Goal: Task Accomplishment & Management: Manage account settings

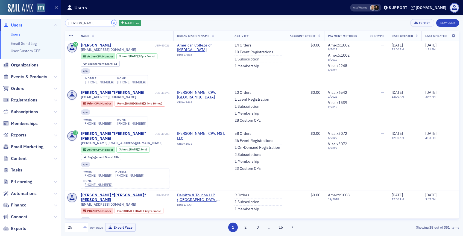
click at [111, 23] on button "×" at bounding box center [113, 22] width 5 height 5
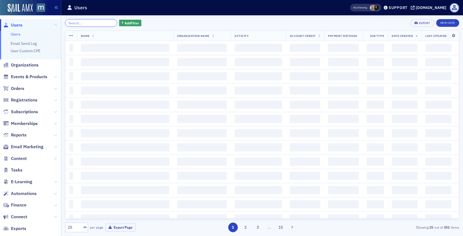
click at [99, 23] on input "search" at bounding box center [91, 23] width 52 height 8
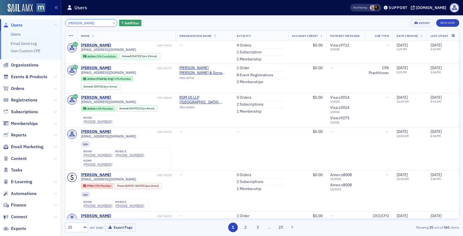
type input "[PERSON_NAME]"
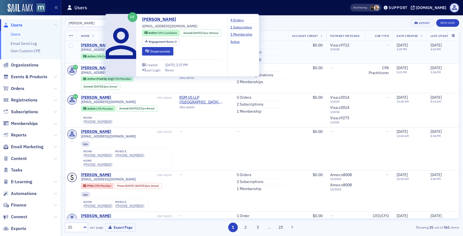
click at [94, 49] on span "[EMAIL_ADDRESS][DOMAIN_NAME]" at bounding box center [108, 50] width 55 height 4
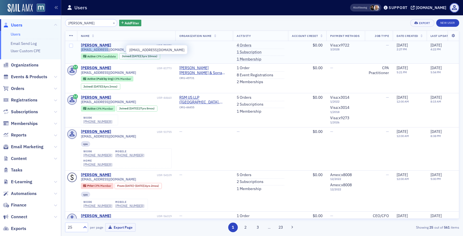
click at [94, 49] on span "[EMAIL_ADDRESS][DOMAIN_NAME]" at bounding box center [108, 50] width 55 height 4
copy div "[EMAIL_ADDRESS][DOMAIN_NAME]"
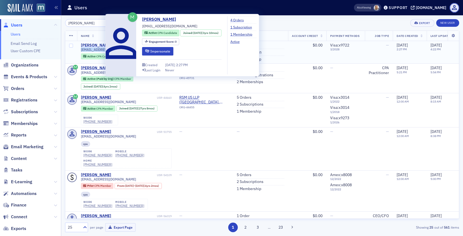
click at [90, 45] on div "[PERSON_NAME]" at bounding box center [96, 45] width 30 height 5
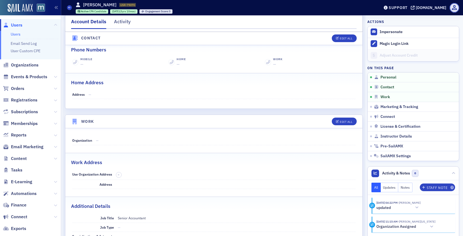
scroll to position [245, 0]
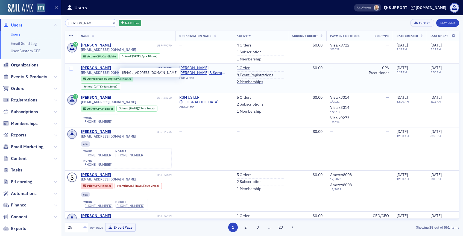
click at [99, 72] on span "[EMAIL_ADDRESS][DOMAIN_NAME]" at bounding box center [108, 72] width 55 height 4
copy div "[EMAIL_ADDRESS][DOMAIN_NAME]"
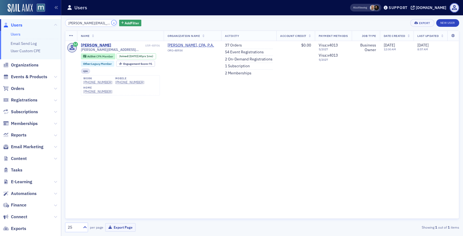
click at [111, 23] on button "×" at bounding box center [113, 22] width 5 height 5
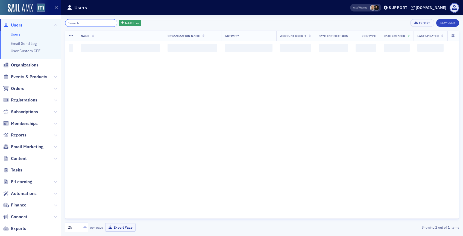
click at [103, 24] on input "search" at bounding box center [91, 23] width 52 height 8
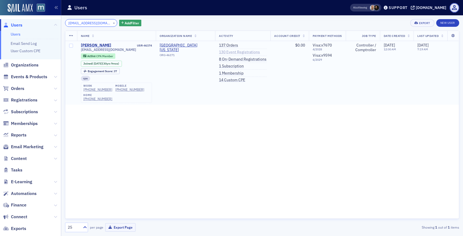
type input "mcoughli@umd.edu"
click at [229, 54] on link "130 Event Registrations" at bounding box center [239, 52] width 41 height 5
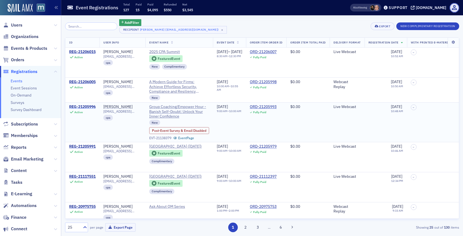
click at [87, 105] on div "REG-21205996" at bounding box center [82, 106] width 26 height 5
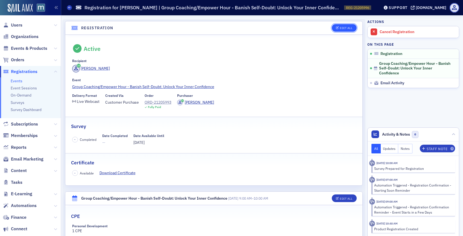
click at [351, 26] on div "Edit All" at bounding box center [345, 27] width 13 height 3
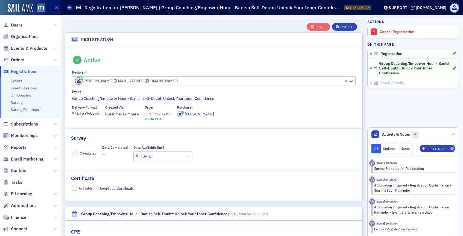
scroll to position [14, 0]
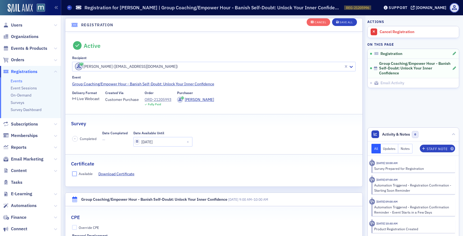
click at [73, 172] on input "Available" at bounding box center [74, 173] width 5 height 5
checkbox input "true"
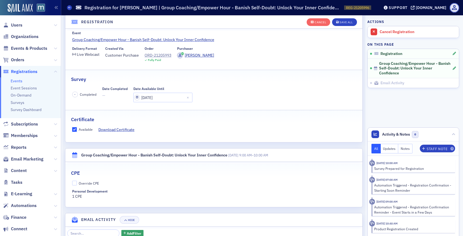
scroll to position [69, 0]
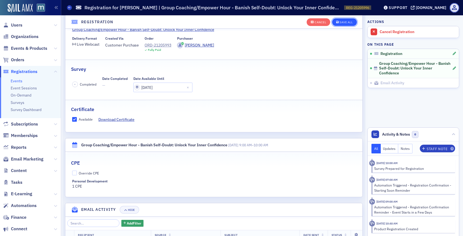
click at [340, 23] on div "Save All" at bounding box center [345, 22] width 13 height 3
